Goal: Task Accomplishment & Management: Manage account settings

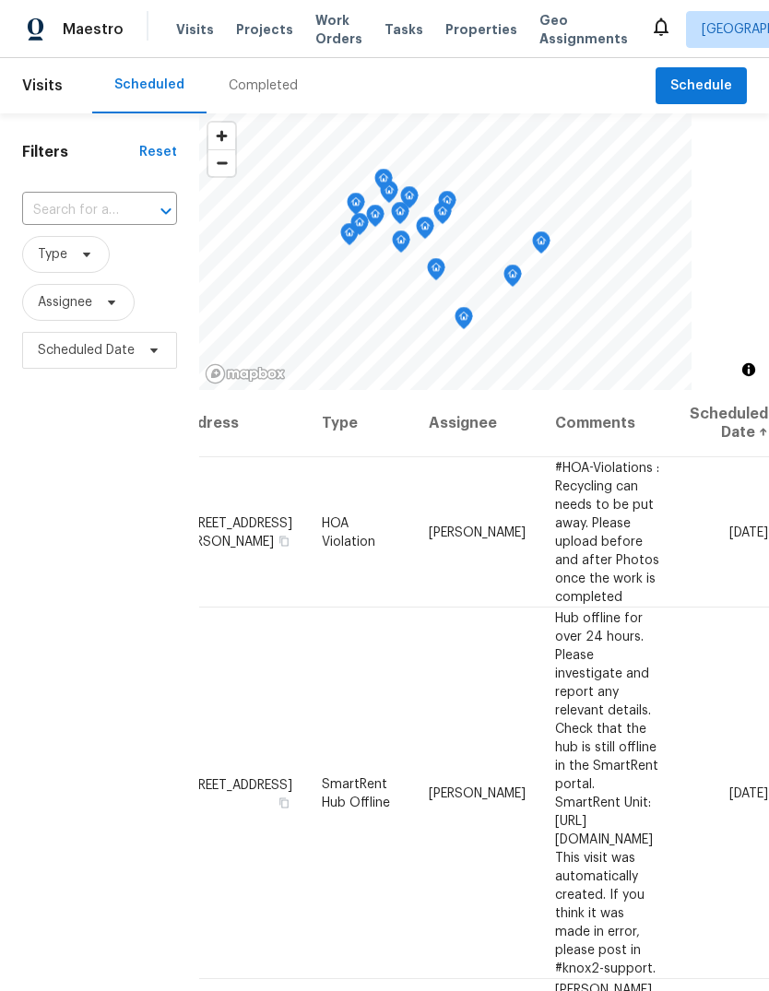
scroll to position [0, 162]
click at [0, 0] on icon at bounding box center [0, 0] width 0 height 0
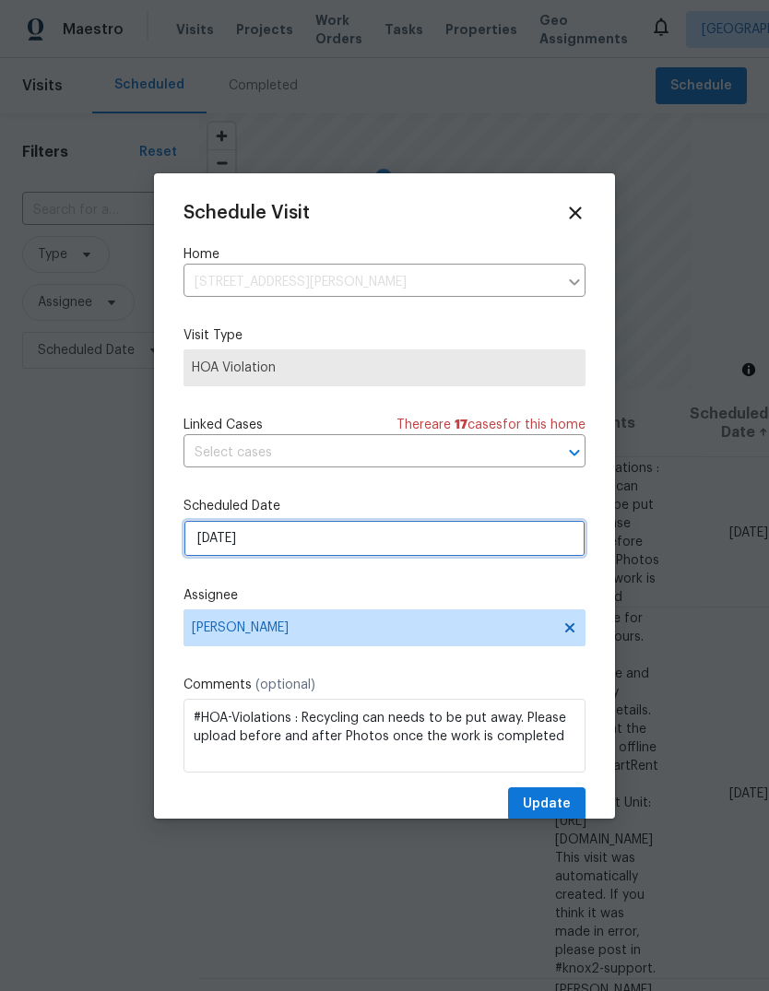
click at [435, 542] on input "[DATE]" at bounding box center [384, 538] width 402 height 37
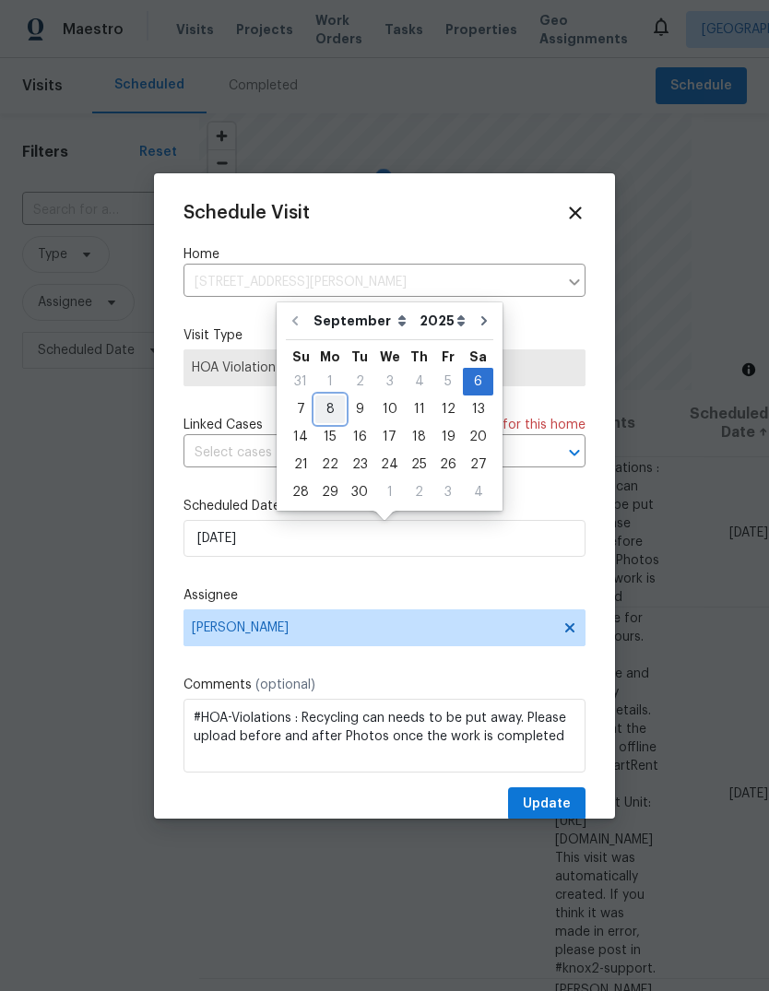
click at [336, 408] on div "8" at bounding box center [329, 409] width 29 height 26
type input "[DATE]"
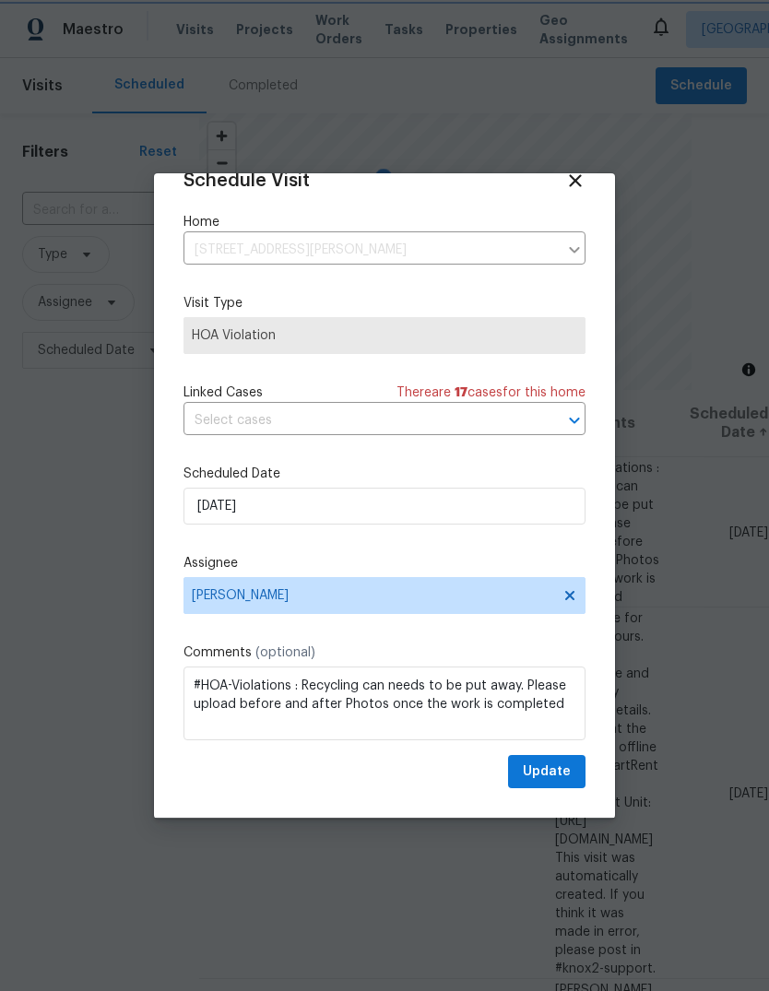
scroll to position [36, 0]
click at [573, 773] on button "Update" at bounding box center [546, 772] width 77 height 34
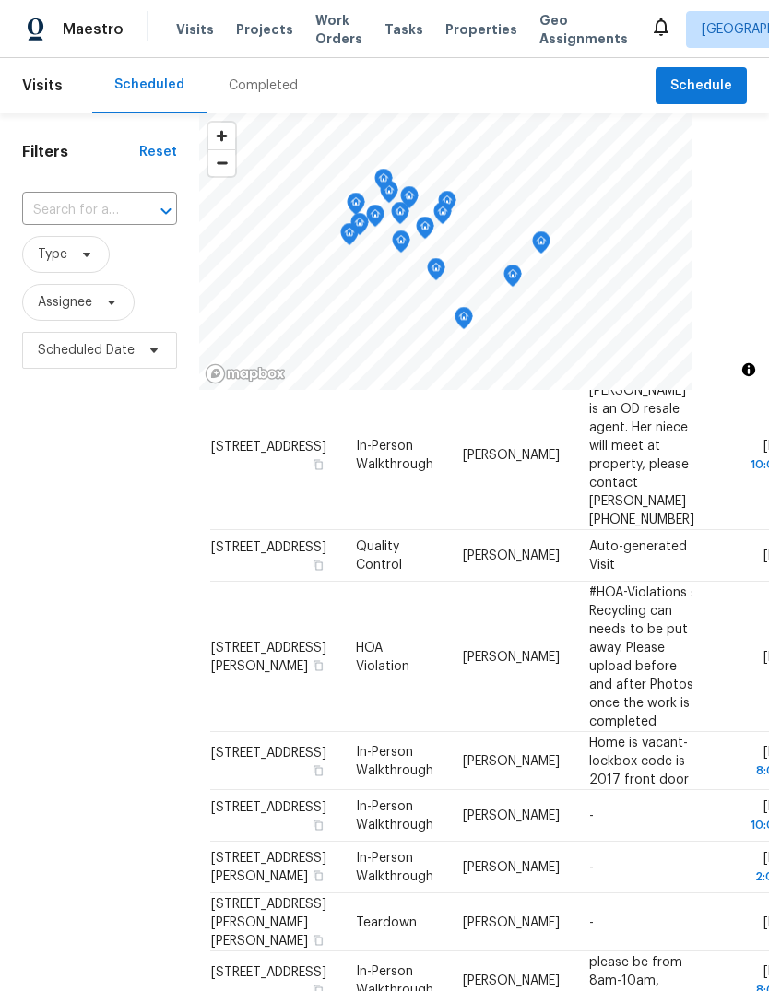
scroll to position [423, 11]
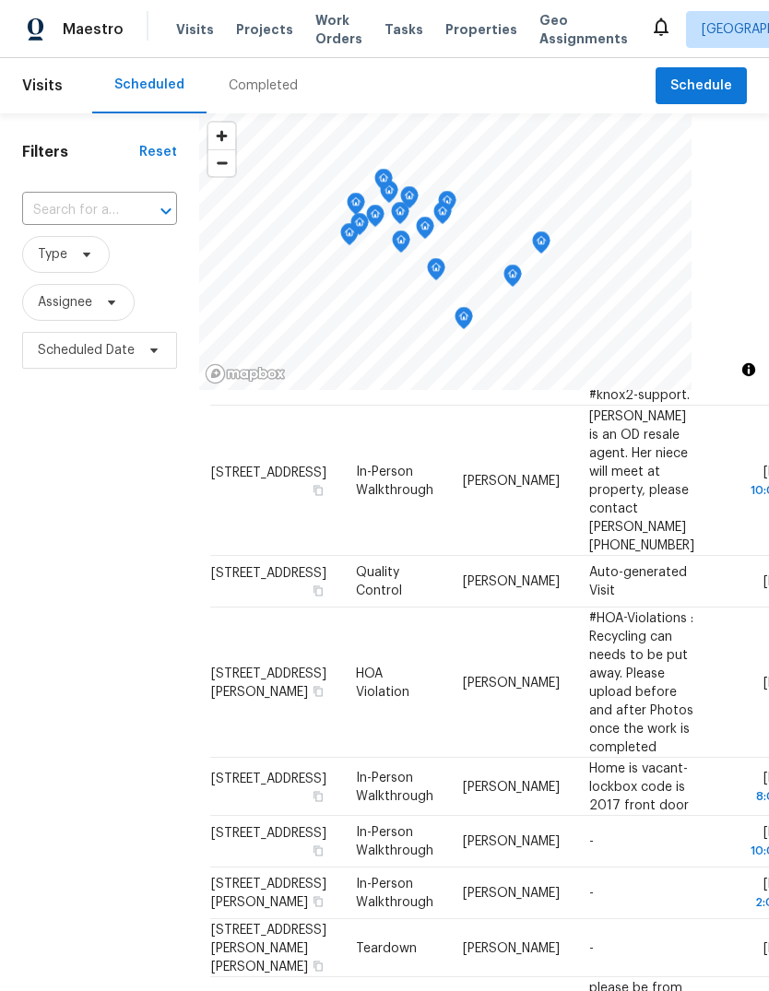
click at [445, 38] on span "Properties" at bounding box center [481, 29] width 72 height 18
